Goal: Task Accomplishment & Management: Use online tool/utility

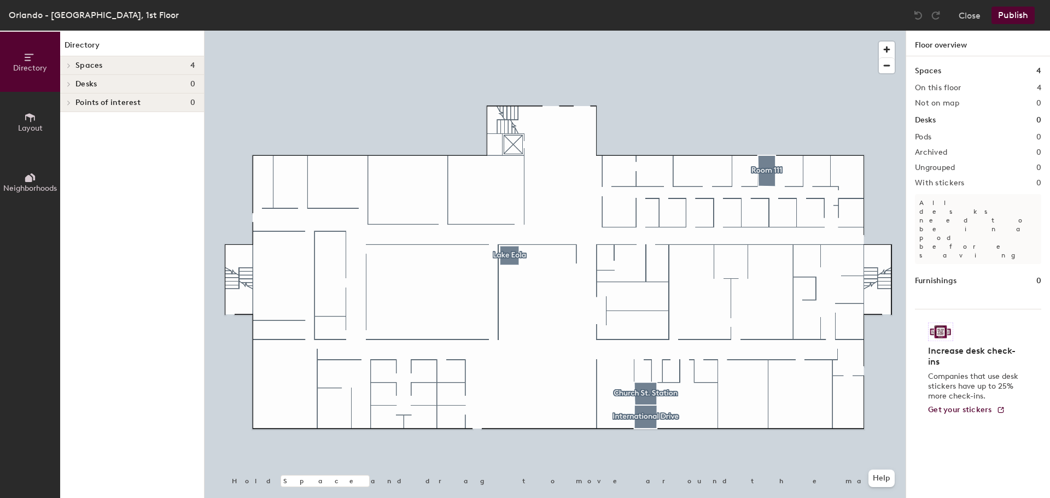
click at [686, 31] on div at bounding box center [555, 31] width 701 height 0
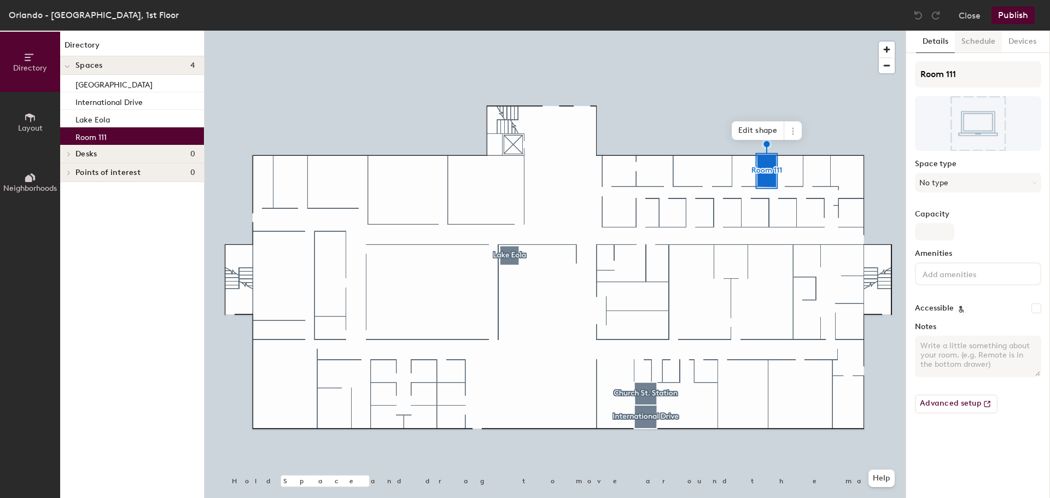
click at [980, 43] on button "Schedule" at bounding box center [978, 42] width 47 height 22
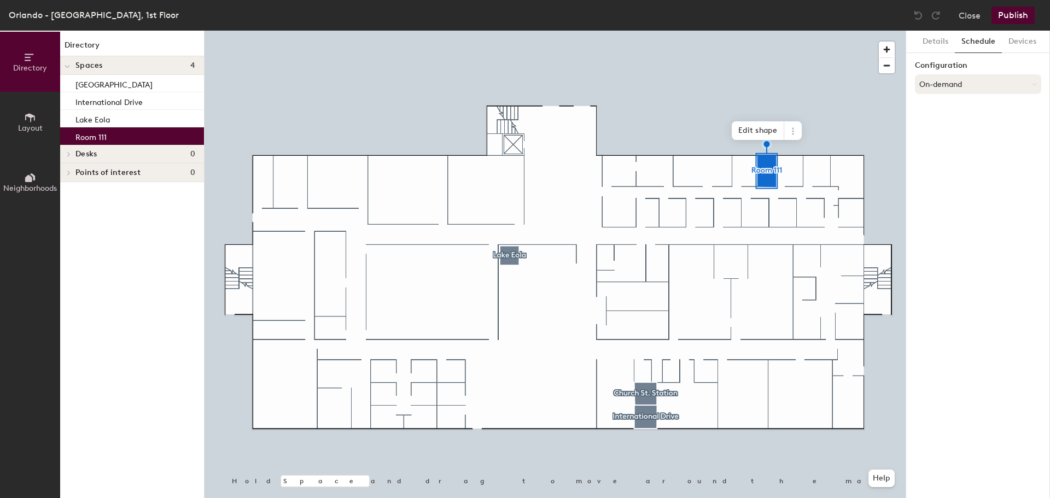
click at [955, 80] on button "On-demand" at bounding box center [978, 84] width 126 height 20
click at [935, 129] on div "Scheduled" at bounding box center [978, 128] width 125 height 16
click at [940, 111] on button "Select account" at bounding box center [978, 108] width 126 height 20
click at [945, 151] on div "Microsoft 365" at bounding box center [978, 152] width 125 height 16
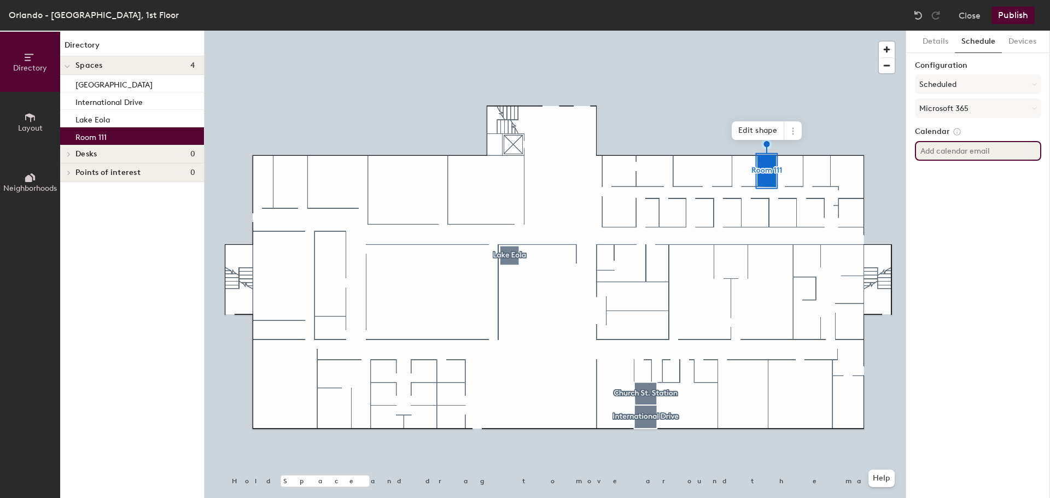
click at [962, 150] on input at bounding box center [978, 151] width 126 height 20
click at [950, 152] on input at bounding box center [978, 151] width 126 height 20
paste input "[EMAIL_ADDRESS][PERSON_NAME][DOMAIN_NAME]"
type input "[EMAIL_ADDRESS][PERSON_NAME][DOMAIN_NAME]"
click at [964, 197] on div "Details Schedule Devices Configuration Scheduled Microsoft 365 Calendar [EMAIL_…" at bounding box center [978, 265] width 144 height 468
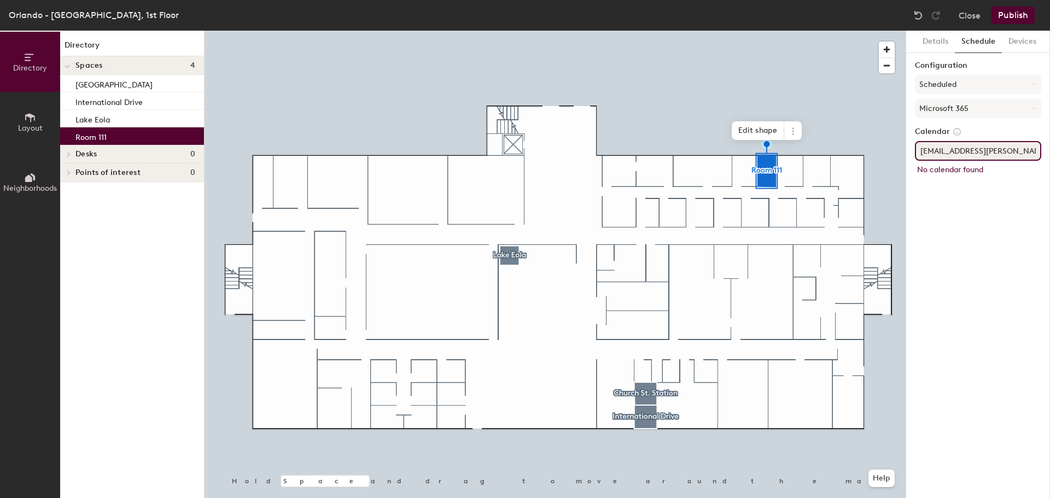
click at [1019, 151] on input "[EMAIL_ADDRESS][PERSON_NAME][DOMAIN_NAME]" at bounding box center [978, 151] width 126 height 20
click at [1024, 154] on input "[EMAIL_ADDRESS][PERSON_NAME][DOMAIN_NAME]" at bounding box center [978, 151] width 126 height 20
click at [962, 183] on div "Configuration Scheduled Microsoft 365 Calendar [EMAIL_ADDRESS][PERSON_NAME][DOM…" at bounding box center [978, 123] width 126 height 124
click at [1014, 154] on input "[EMAIL_ADDRESS][PERSON_NAME][DOMAIN_NAME]" at bounding box center [978, 151] width 126 height 20
click at [988, 184] on div "Details Schedule Devices Configuration Scheduled Microsoft 365 Calendar [EMAIL_…" at bounding box center [978, 265] width 144 height 468
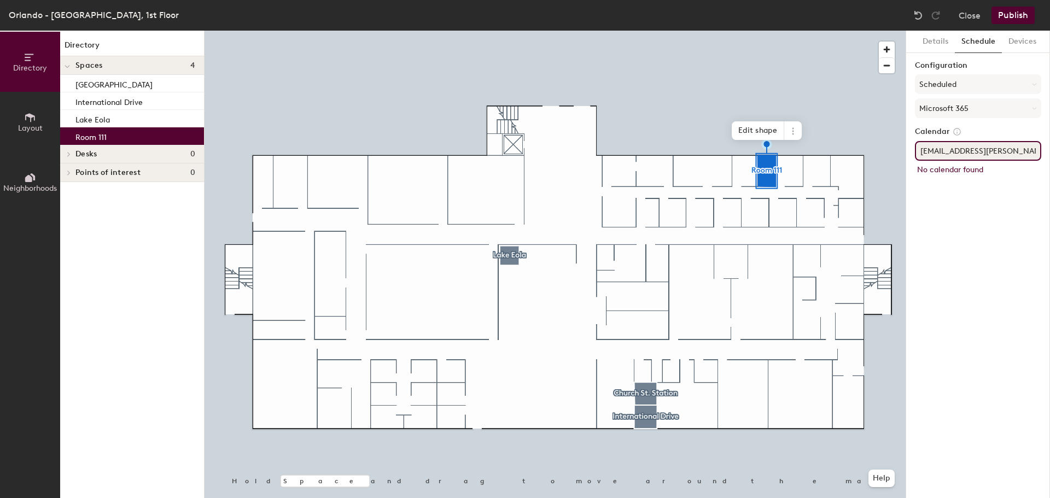
click at [1019, 153] on input "[EMAIL_ADDRESS][PERSON_NAME][DOMAIN_NAME]" at bounding box center [978, 151] width 126 height 20
click at [1007, 201] on div "Details Schedule Devices Configuration Scheduled Microsoft 365 Calendar [EMAIL_…" at bounding box center [978, 265] width 144 height 468
click at [1023, 152] on input "[EMAIL_ADDRESS][PERSON_NAME][DOMAIN_NAME]" at bounding box center [978, 151] width 126 height 20
click at [1020, 203] on div "Details Schedule Devices Configuration Scheduled Microsoft 365 Calendar [EMAIL_…" at bounding box center [978, 265] width 144 height 468
click at [1018, 153] on input "[EMAIL_ADDRESS][PERSON_NAME][DOMAIN_NAME]" at bounding box center [978, 151] width 126 height 20
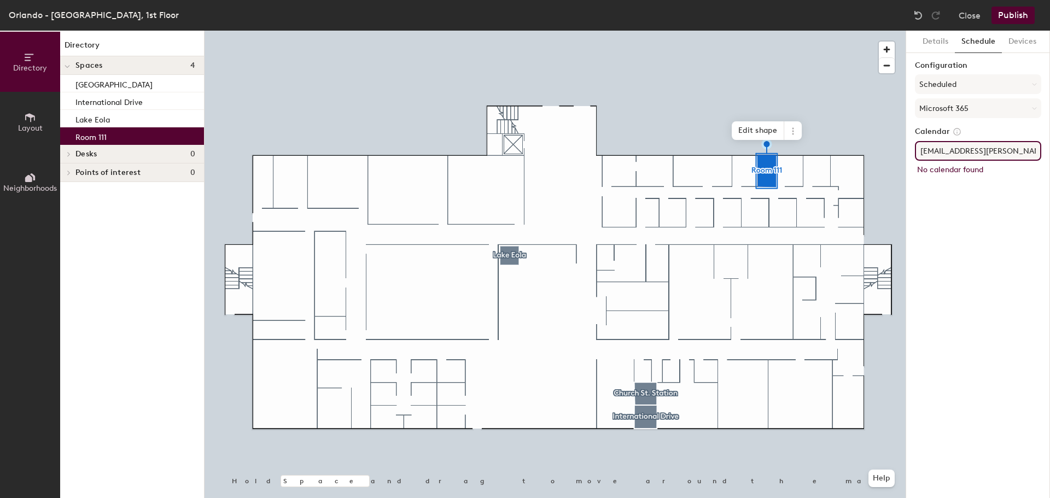
click at [1002, 195] on div "Details Schedule Devices Configuration Scheduled Microsoft 365 Calendar [EMAIL_…" at bounding box center [978, 265] width 144 height 468
click at [1025, 156] on input "[EMAIL_ADDRESS][PERSON_NAME][DOMAIN_NAME]" at bounding box center [978, 151] width 126 height 20
click at [1013, 184] on div "Details Schedule Devices Configuration Scheduled Microsoft 365 Calendar [EMAIL_…" at bounding box center [978, 265] width 144 height 468
click at [1021, 151] on input "[EMAIL_ADDRESS][PERSON_NAME][DOMAIN_NAME]" at bounding box center [978, 151] width 126 height 20
click at [996, 202] on div "Details Schedule Devices Configuration Scheduled Microsoft 365 Calendar [EMAIL_…" at bounding box center [978, 265] width 144 height 468
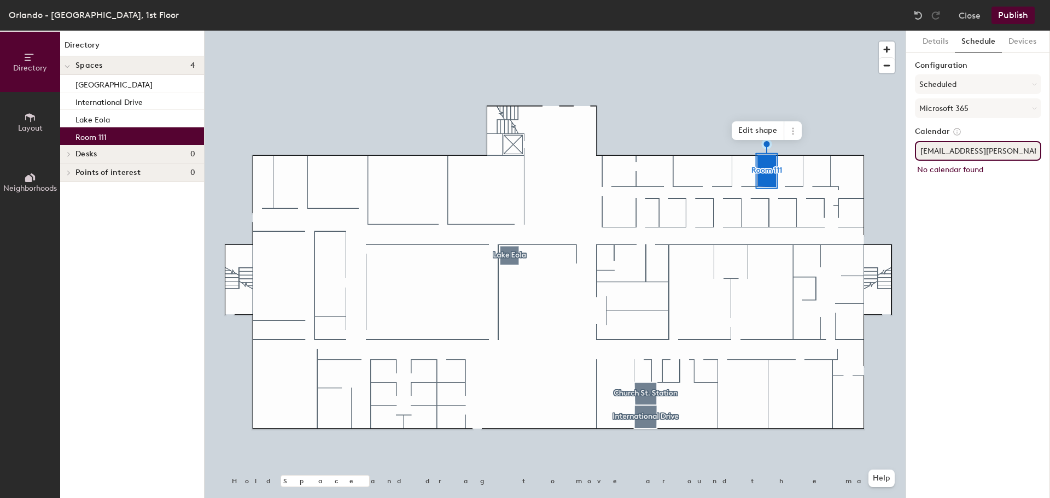
click at [1026, 149] on input "[EMAIL_ADDRESS][PERSON_NAME][DOMAIN_NAME]" at bounding box center [978, 151] width 126 height 20
click at [976, 206] on div "Details Schedule Devices Configuration Scheduled Microsoft 365 Calendar [EMAIL_…" at bounding box center [978, 265] width 144 height 468
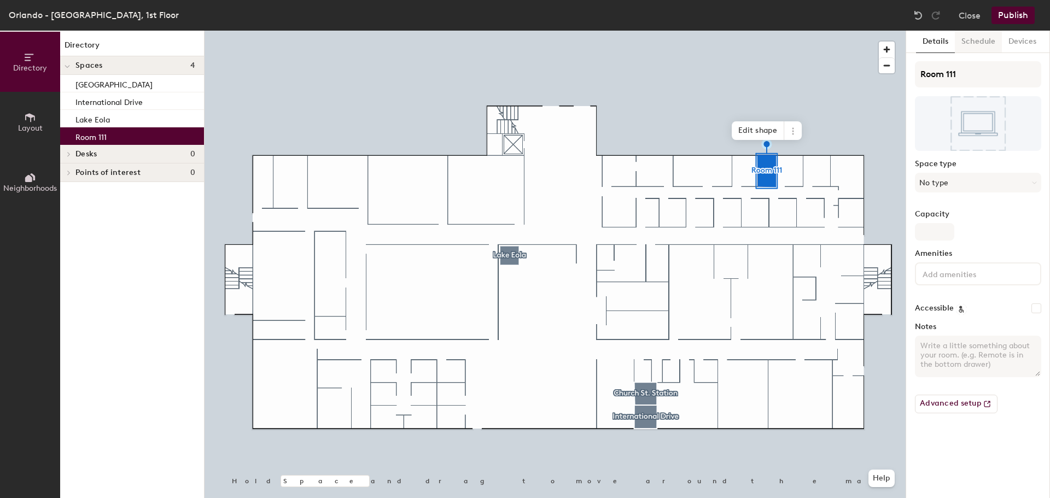
click at [975, 44] on button "Schedule" at bounding box center [978, 42] width 47 height 22
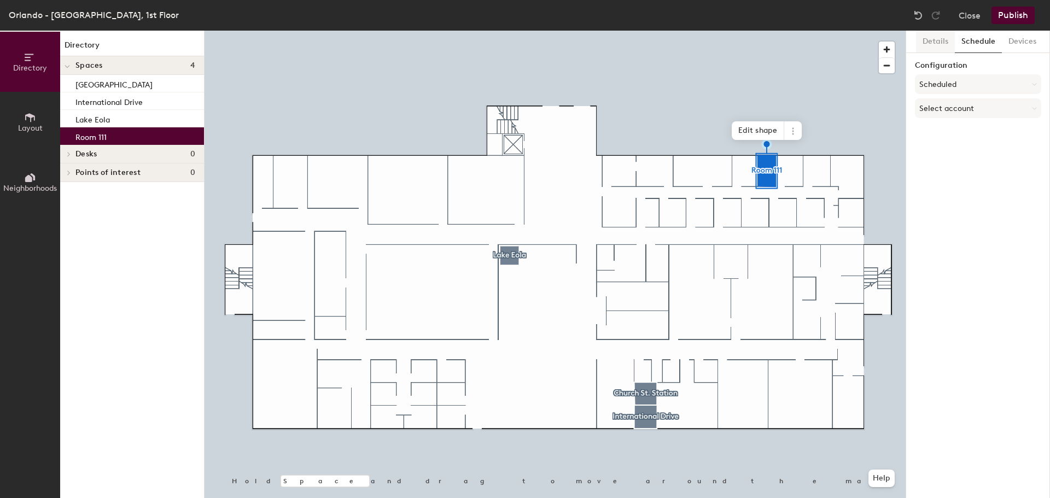
click at [932, 42] on button "Details" at bounding box center [935, 42] width 39 height 22
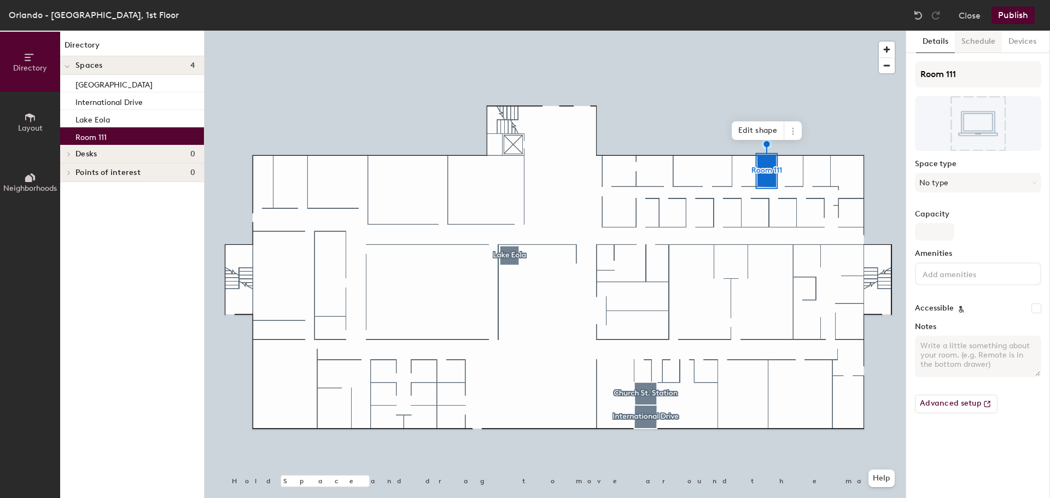
click at [976, 44] on button "Schedule" at bounding box center [978, 42] width 47 height 22
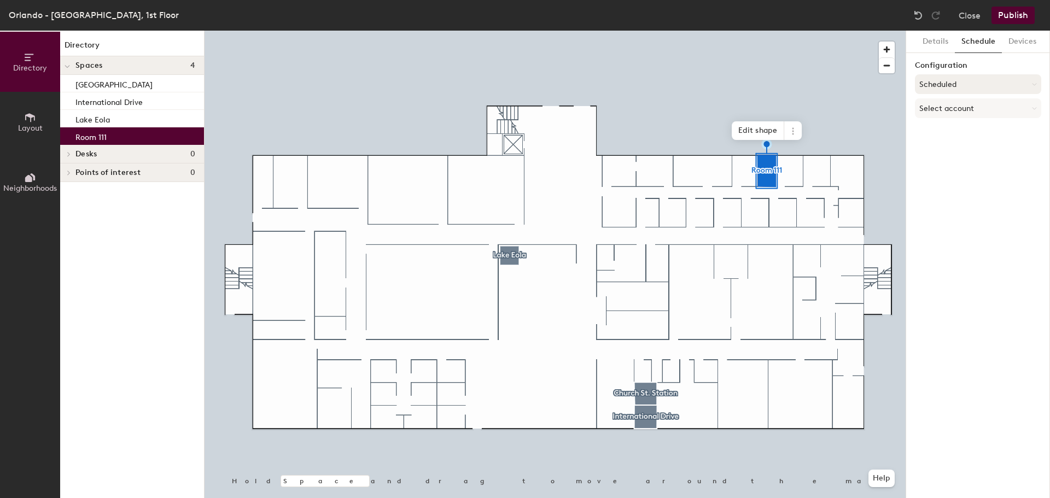
click at [971, 90] on button "Scheduled" at bounding box center [978, 84] width 126 height 20
click at [969, 211] on div "Details Schedule Devices Configuration Scheduled Select account" at bounding box center [978, 265] width 144 height 468
click at [969, 109] on button "Select account" at bounding box center [978, 108] width 126 height 20
click at [961, 247] on div "Details Schedule Devices Configuration Scheduled Select account Google Apps Mic…" at bounding box center [978, 265] width 144 height 468
click at [934, 41] on button "Details" at bounding box center [935, 42] width 39 height 22
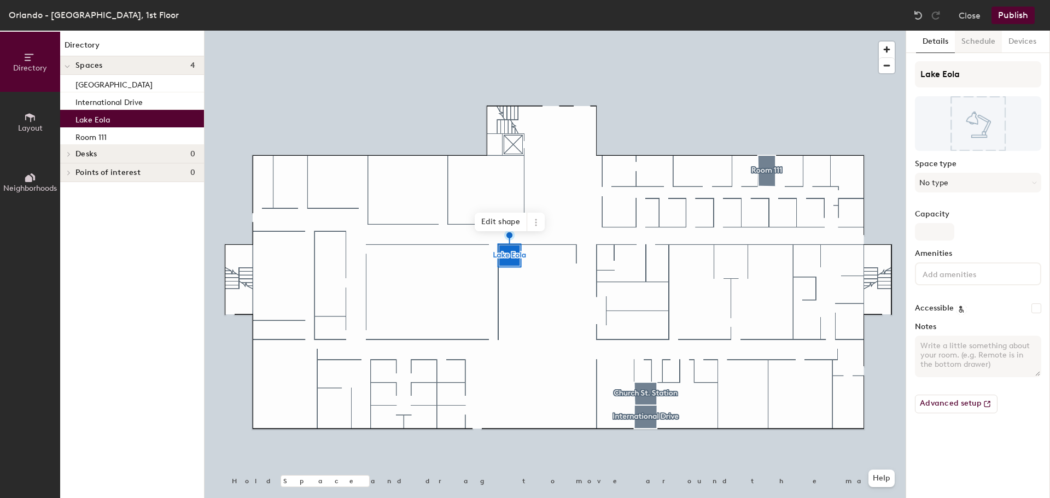
click at [976, 43] on button "Schedule" at bounding box center [978, 42] width 47 height 22
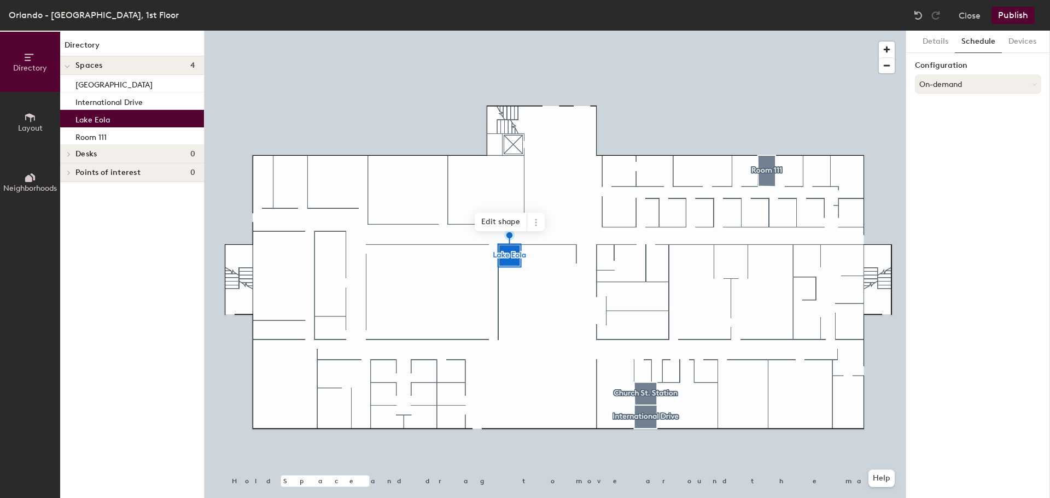
click at [961, 85] on button "On-demand" at bounding box center [978, 84] width 126 height 20
click at [950, 127] on div "Scheduled" at bounding box center [978, 128] width 125 height 16
click at [951, 107] on button "Select account" at bounding box center [978, 108] width 126 height 20
click at [945, 151] on div "Microsoft 365" at bounding box center [978, 152] width 125 height 16
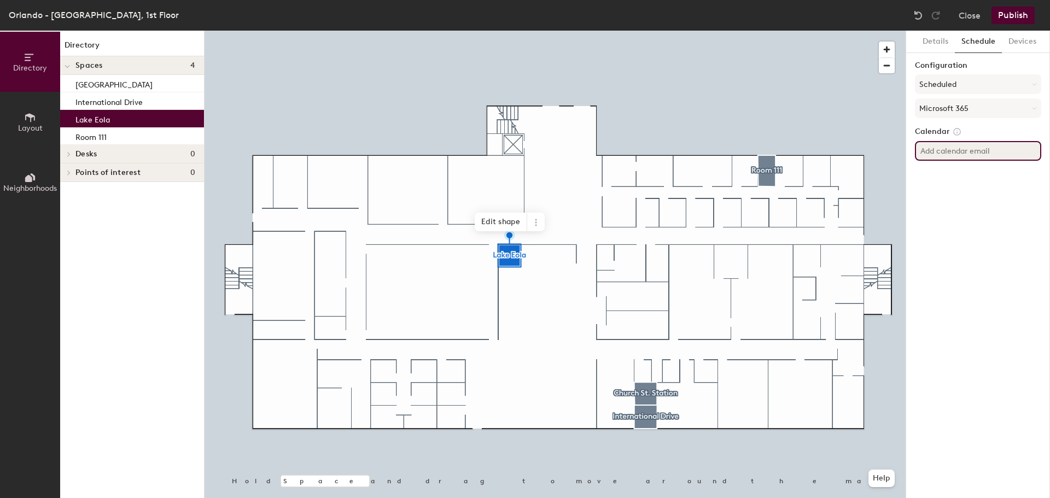
drag, startPoint x: 956, startPoint y: 151, endPoint x: 970, endPoint y: 148, distance: 13.9
click at [956, 151] on input at bounding box center [978, 151] width 126 height 20
paste input "[EMAIL_ADDRESS][PERSON_NAME][DOMAIN_NAME]"
type input "[EMAIL_ADDRESS][PERSON_NAME][DOMAIN_NAME]"
click at [1008, 180] on div "Details Schedule Devices Configuration Scheduled Microsoft 365 Calendar [EMAIL_…" at bounding box center [978, 265] width 144 height 468
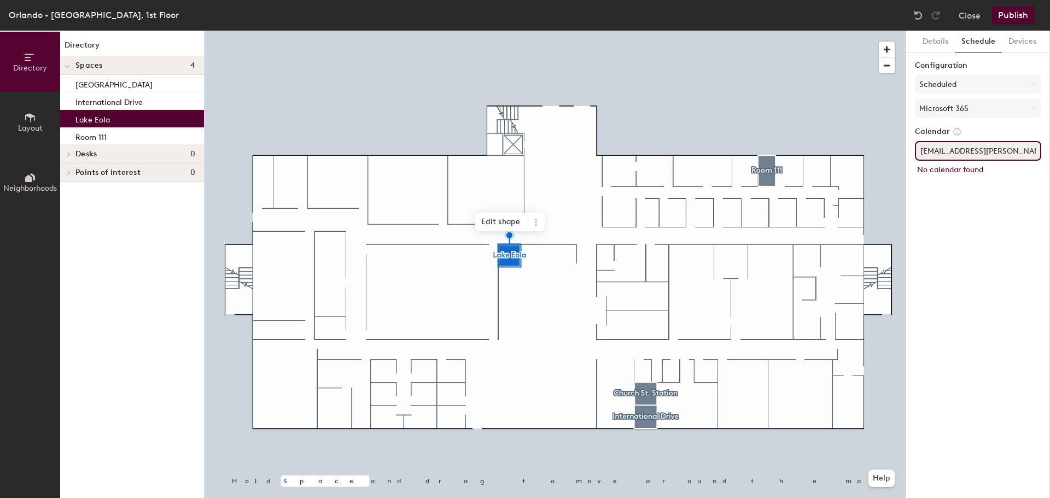
click at [1008, 145] on input "[EMAIL_ADDRESS][PERSON_NAME][DOMAIN_NAME]" at bounding box center [978, 151] width 126 height 20
click at [993, 179] on div "Calendar [EMAIL_ADDRESS][PERSON_NAME][DOMAIN_NAME] Checking calendar..." at bounding box center [978, 154] width 126 height 54
